Goal: Task Accomplishment & Management: Use online tool/utility

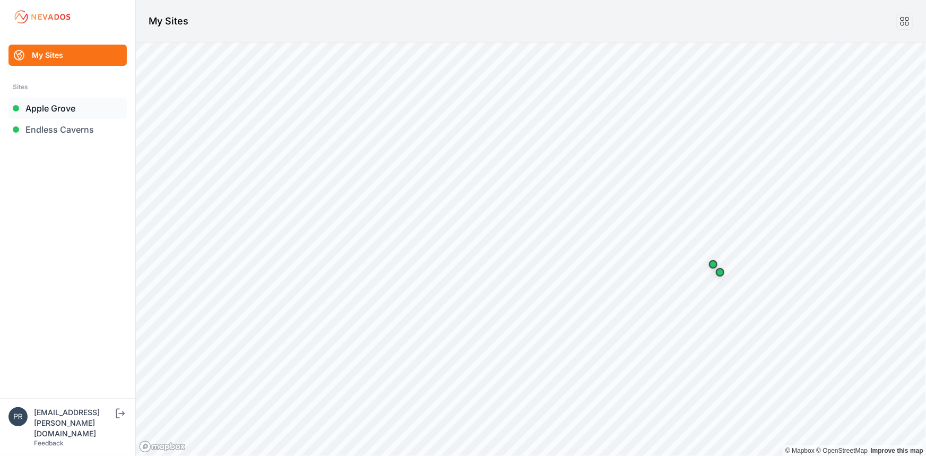
click at [77, 105] on link "Apple Grove" at bounding box center [67, 108] width 118 height 21
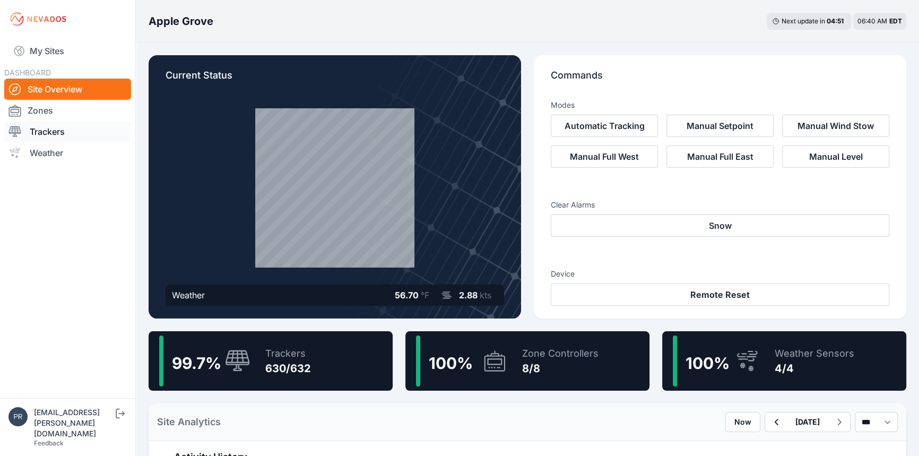
click at [65, 128] on link "Trackers" at bounding box center [67, 131] width 127 height 21
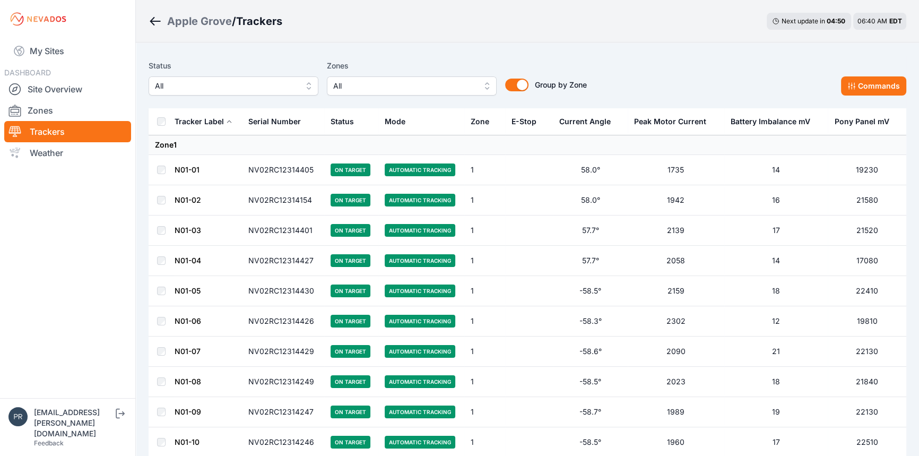
click at [207, 91] on span "All" at bounding box center [226, 86] width 142 height 13
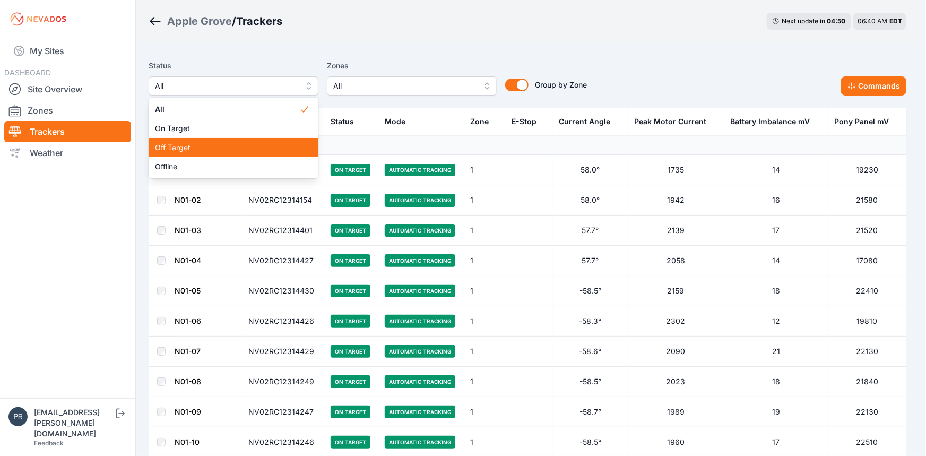
click at [183, 147] on span "Off Target" at bounding box center [227, 147] width 144 height 11
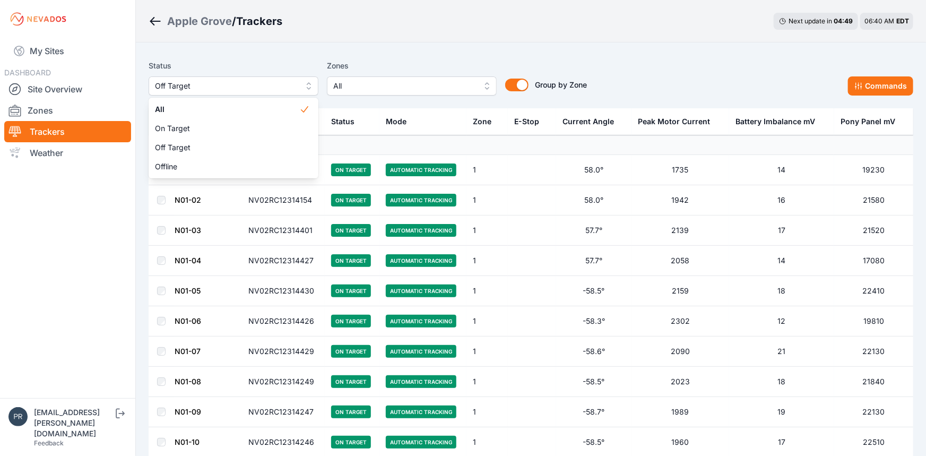
click at [109, 192] on nav "My Sites DASHBOARD Site Overview Zones Trackers Weather" at bounding box center [67, 213] width 135 height 351
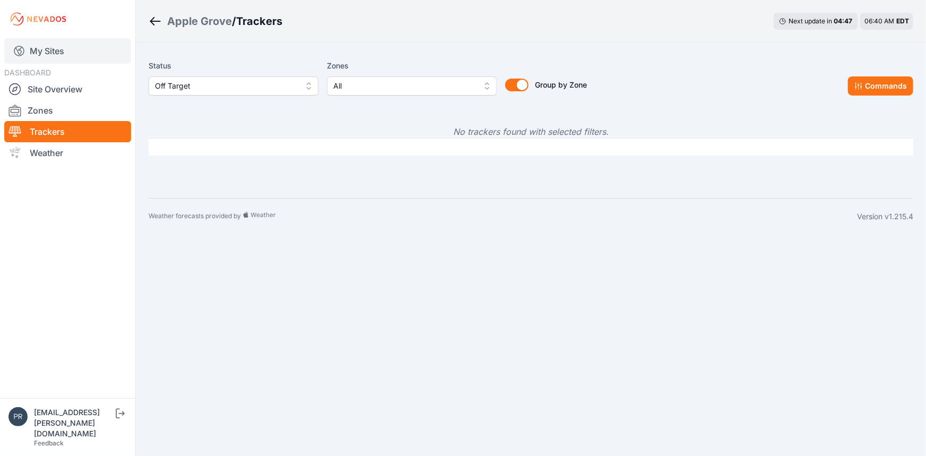
click at [60, 52] on link "My Sites" at bounding box center [67, 50] width 127 height 25
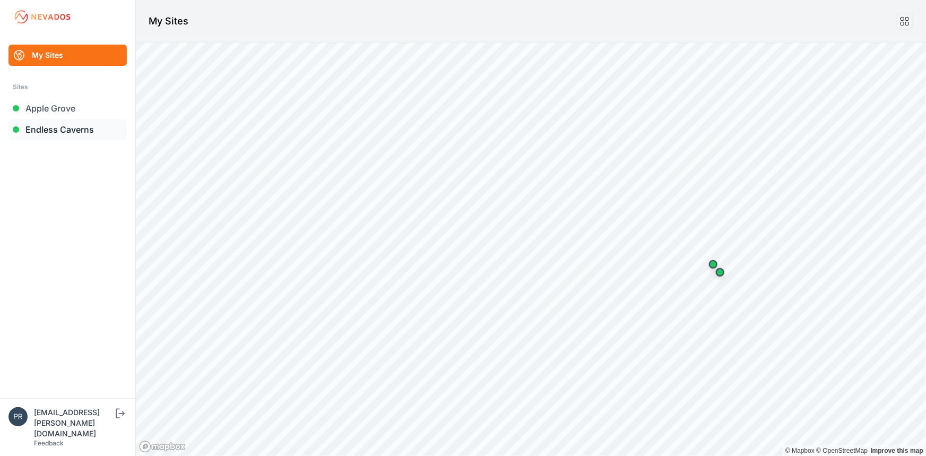
click at [51, 126] on link "Endless Caverns" at bounding box center [67, 129] width 118 height 21
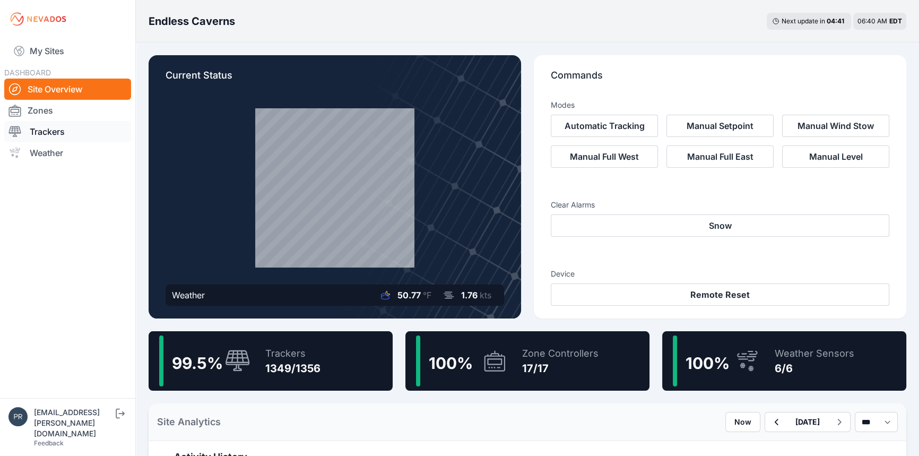
click at [69, 127] on link "Trackers" at bounding box center [67, 131] width 127 height 21
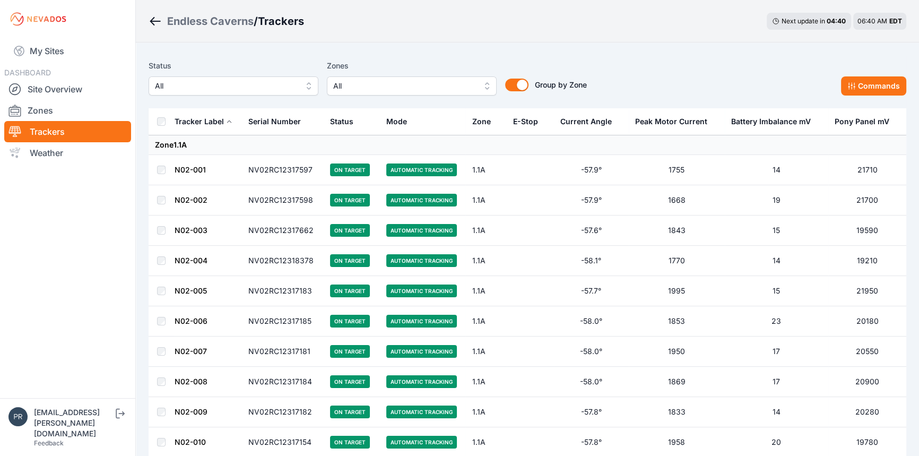
click at [246, 82] on span "All" at bounding box center [226, 86] width 142 height 13
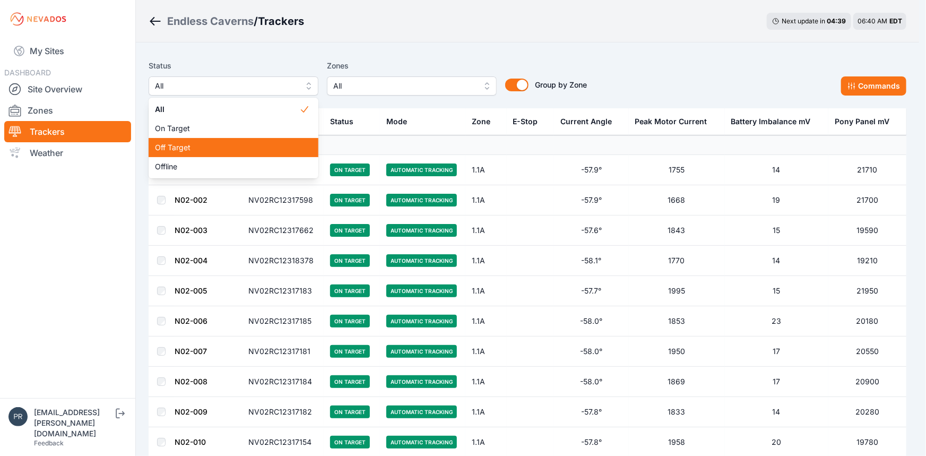
click at [198, 140] on div "Off Target" at bounding box center [234, 147] width 170 height 19
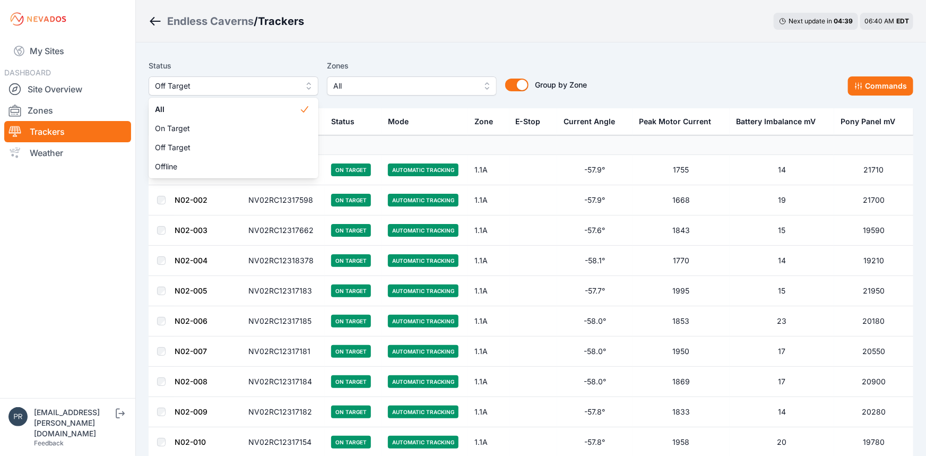
click at [438, 38] on div "Endless Caverns / Trackers Next update in 04 : 39 06:40 AM EDT" at bounding box center [531, 21] width 790 height 42
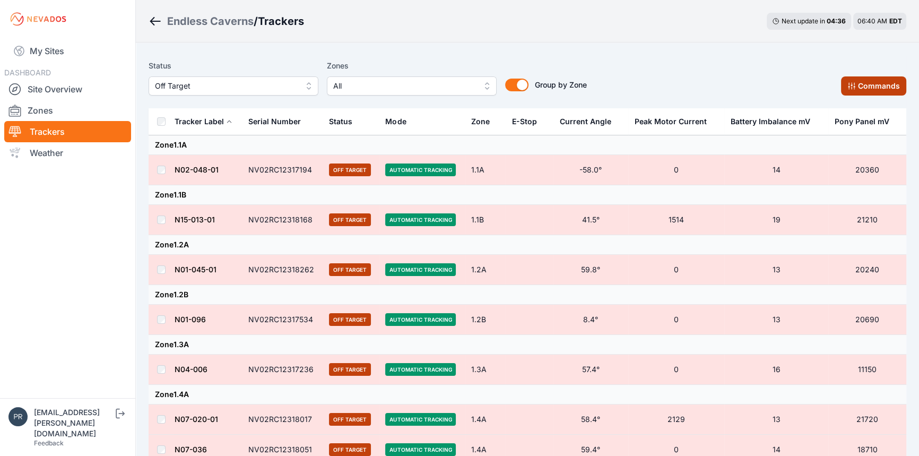
click at [879, 91] on button "Commands" at bounding box center [873, 85] width 65 height 19
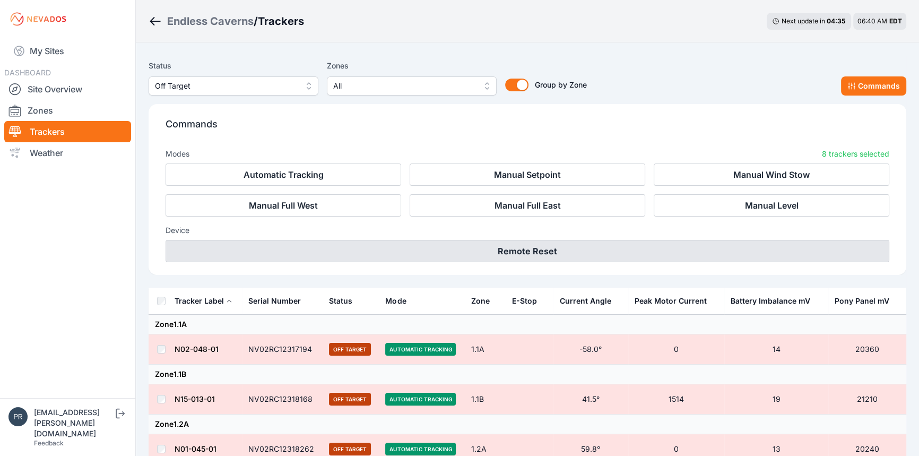
click at [540, 247] on button "Remote Reset" at bounding box center [528, 251] width 724 height 22
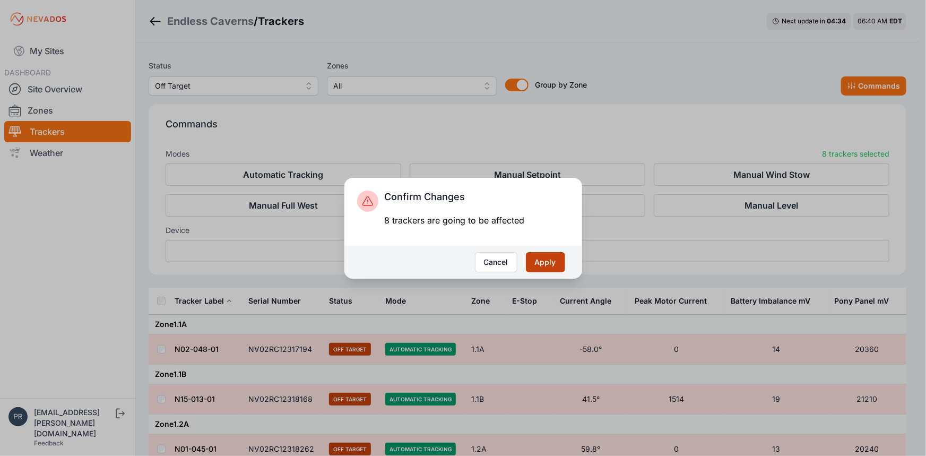
click at [535, 263] on button "Apply" at bounding box center [545, 262] width 39 height 20
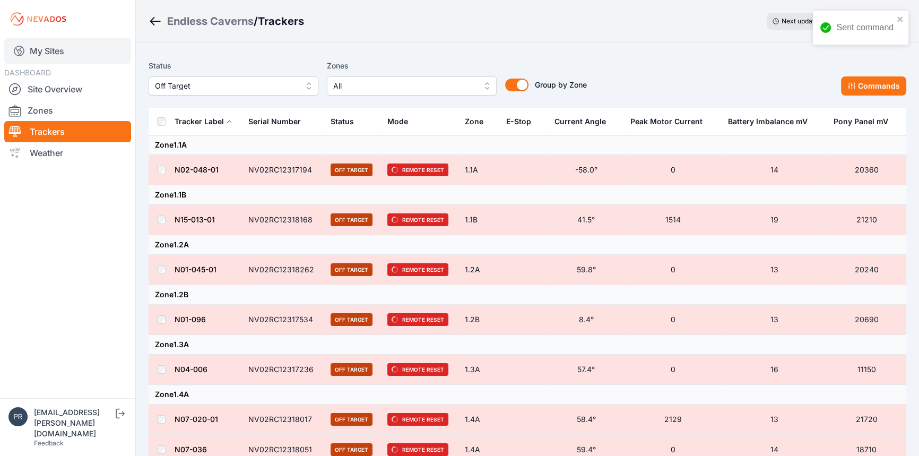
click at [37, 49] on link "My Sites" at bounding box center [67, 50] width 127 height 25
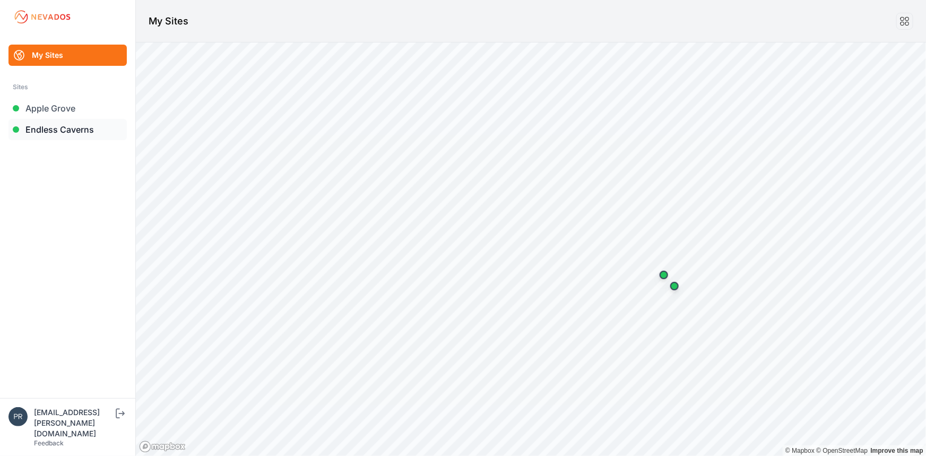
click at [52, 127] on link "Endless Caverns" at bounding box center [67, 129] width 118 height 21
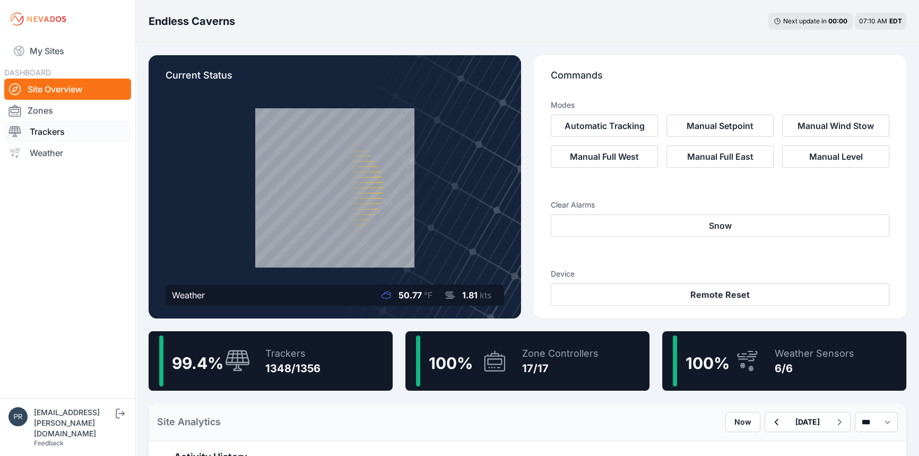
click at [59, 137] on link "Trackers" at bounding box center [67, 131] width 127 height 21
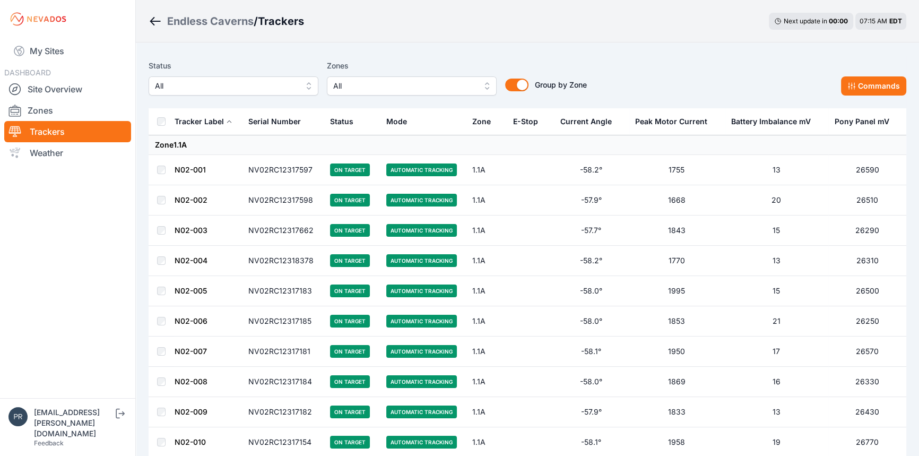
drag, startPoint x: 555, startPoint y: 56, endPoint x: 471, endPoint y: 44, distance: 84.7
click at [555, 56] on div "Status All Zones All Group by Zone Group by Zone Commands" at bounding box center [528, 81] width 758 height 53
